Goal: Find specific page/section: Find specific page/section

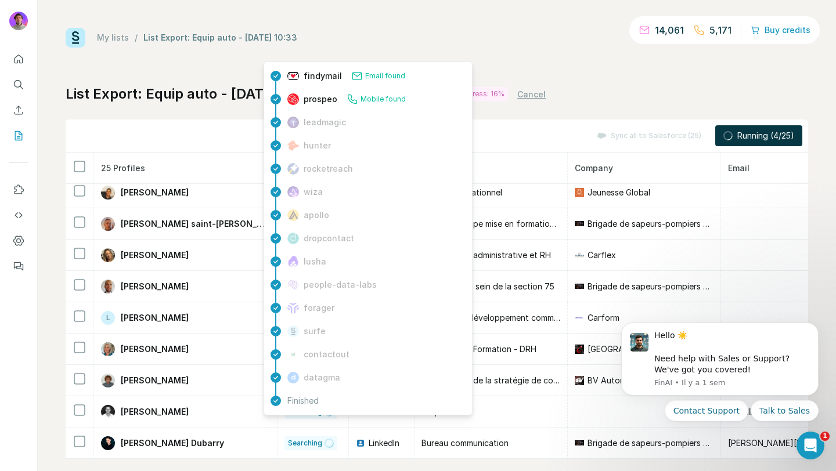
scroll to position [508, 0]
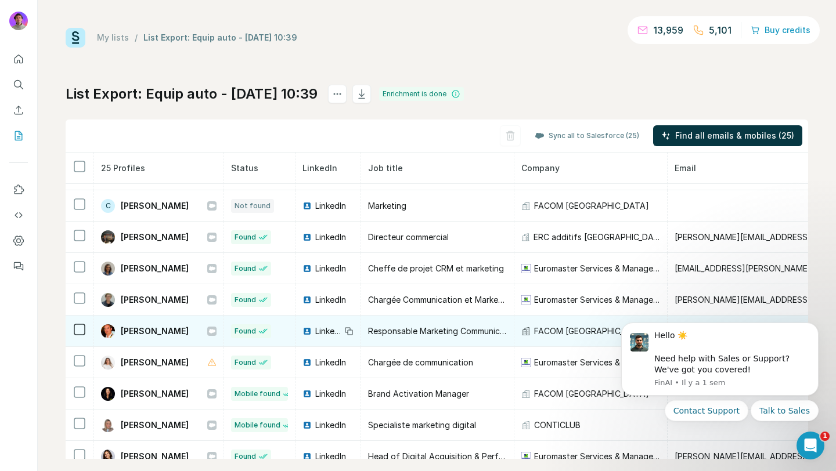
scroll to position [123, 0]
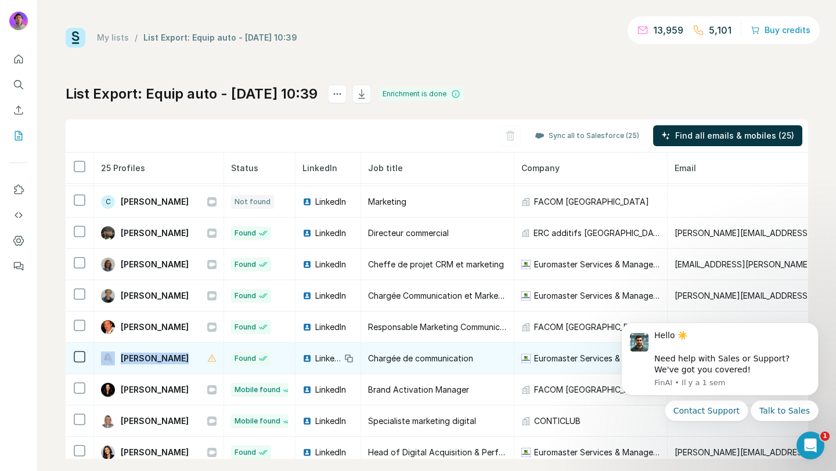
drag, startPoint x: 185, startPoint y: 360, endPoint x: 115, endPoint y: 360, distance: 69.6
click at [115, 360] on div "Juliette Pras" at bounding box center [158, 359] width 115 height 14
copy div "Juliette Pras"
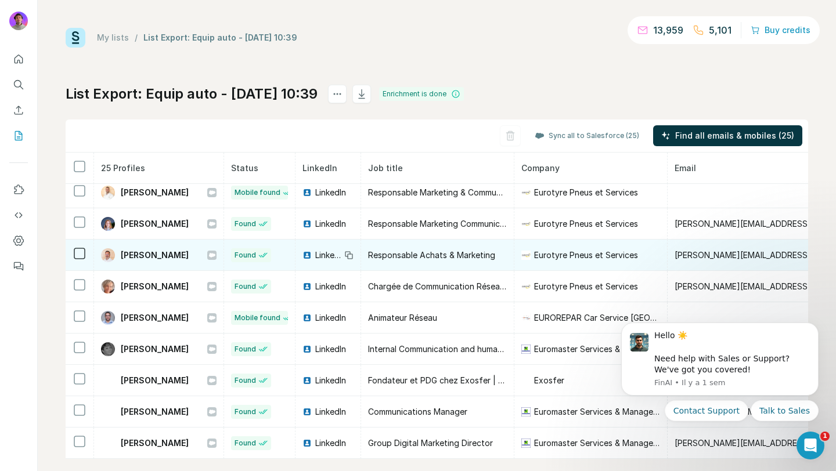
scroll to position [16, 0]
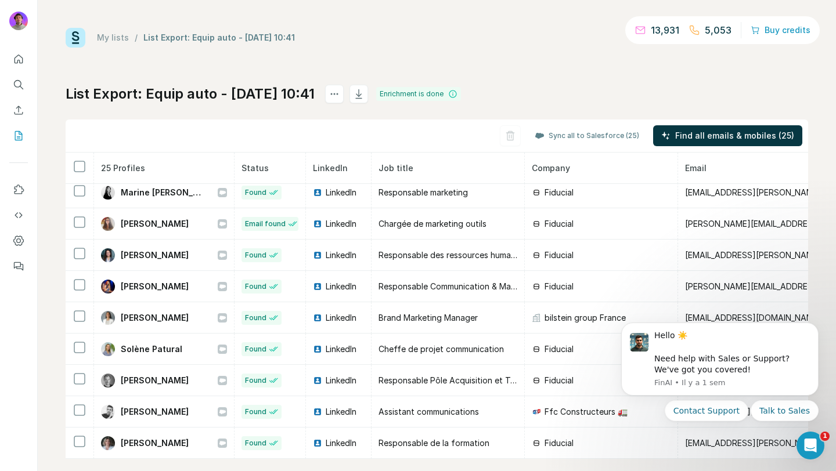
scroll to position [16, 0]
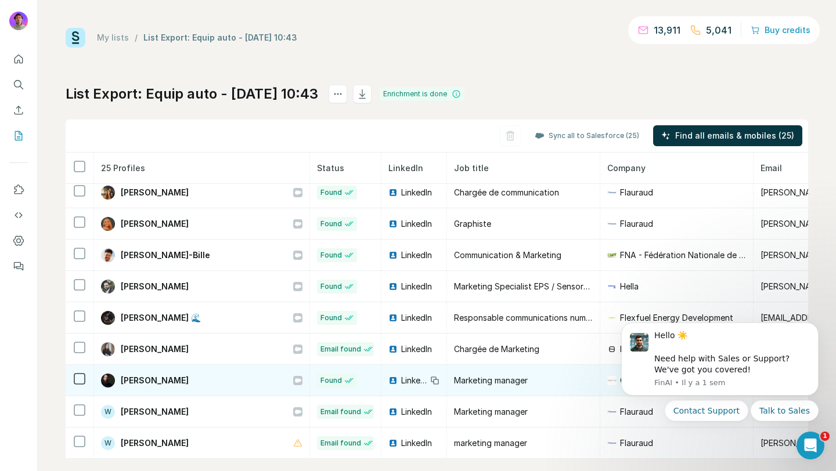
scroll to position [16, 0]
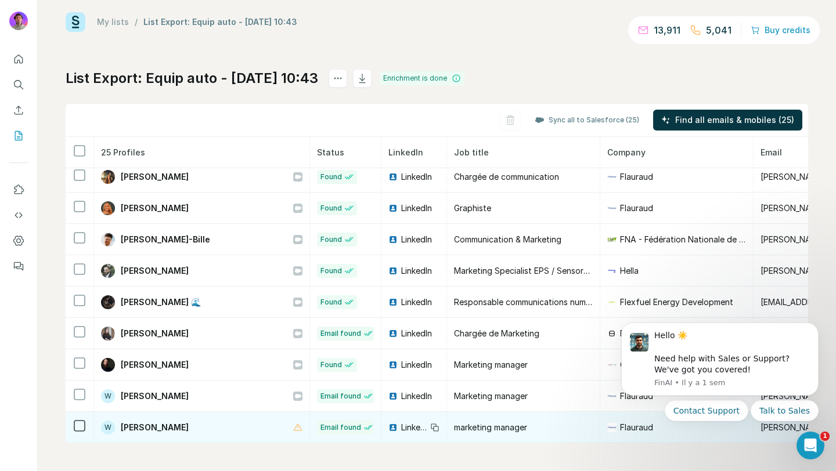
click at [196, 428] on div "W Willy Fontugne" at bounding box center [201, 428] width 201 height 14
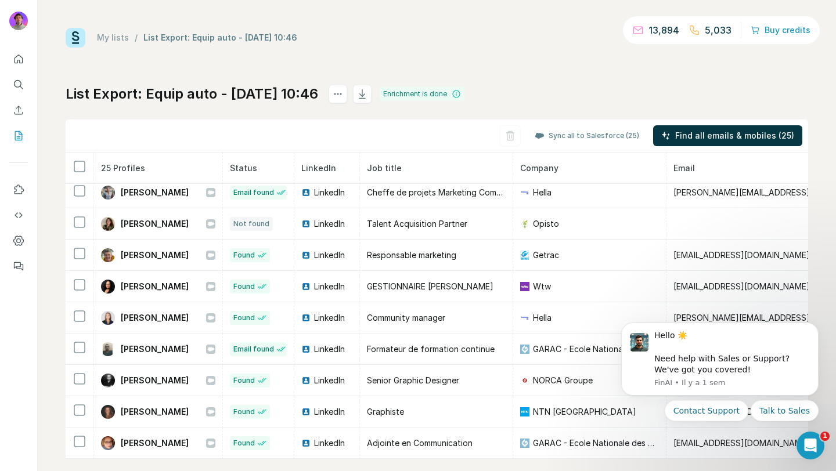
scroll to position [16, 0]
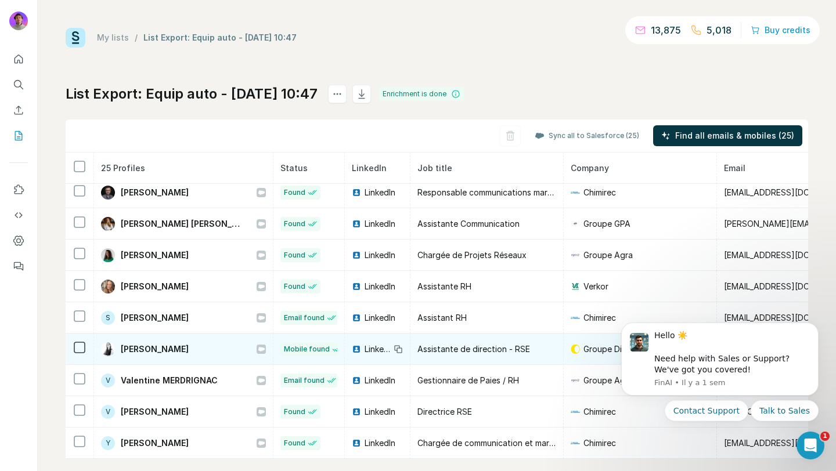
scroll to position [16, 0]
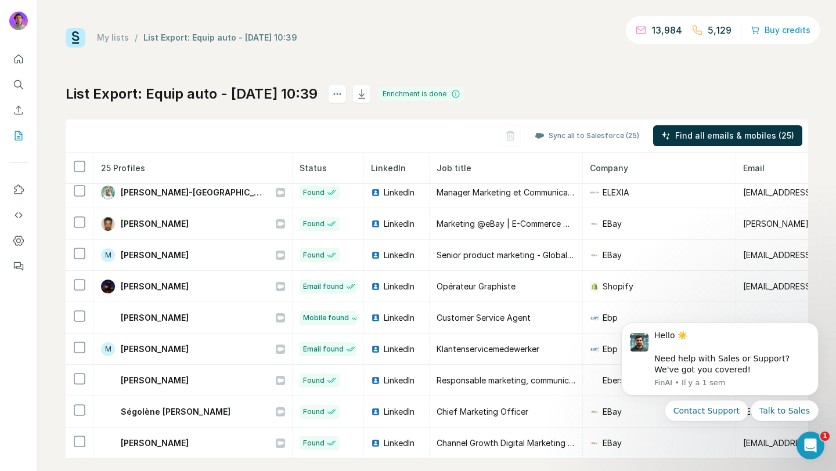
scroll to position [16, 0]
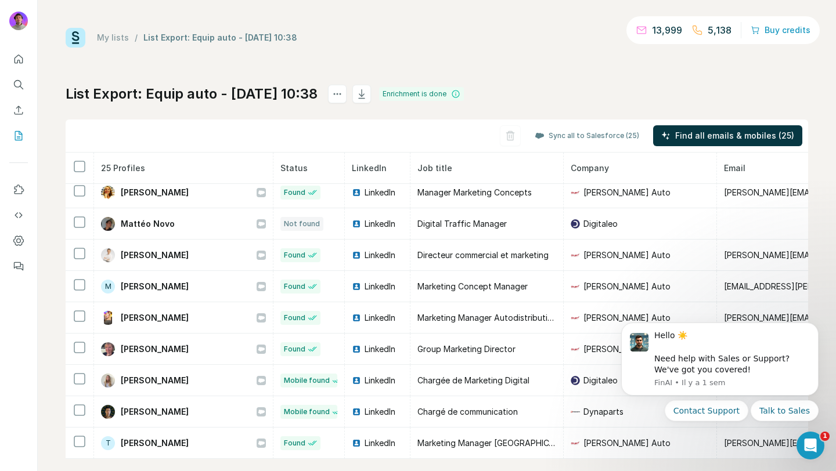
scroll to position [16, 0]
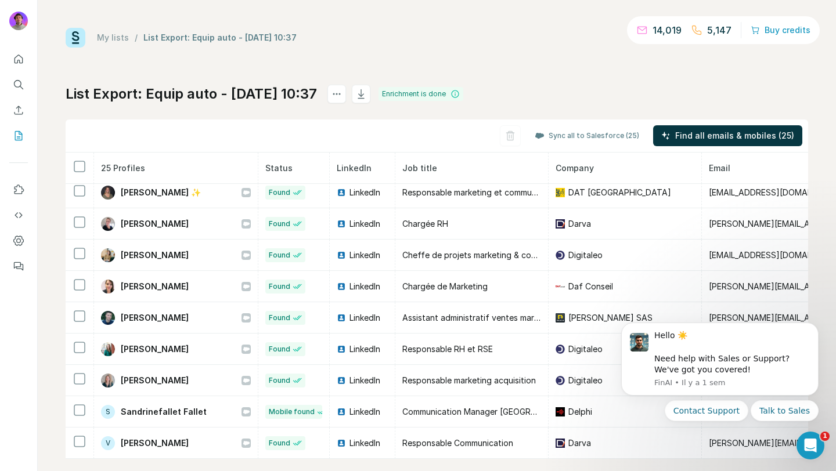
scroll to position [16, 0]
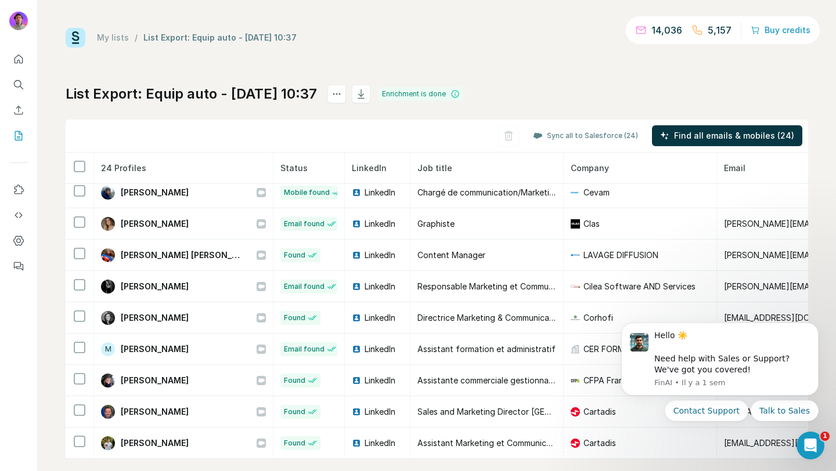
scroll to position [16, 0]
